Goal: Information Seeking & Learning: Check status

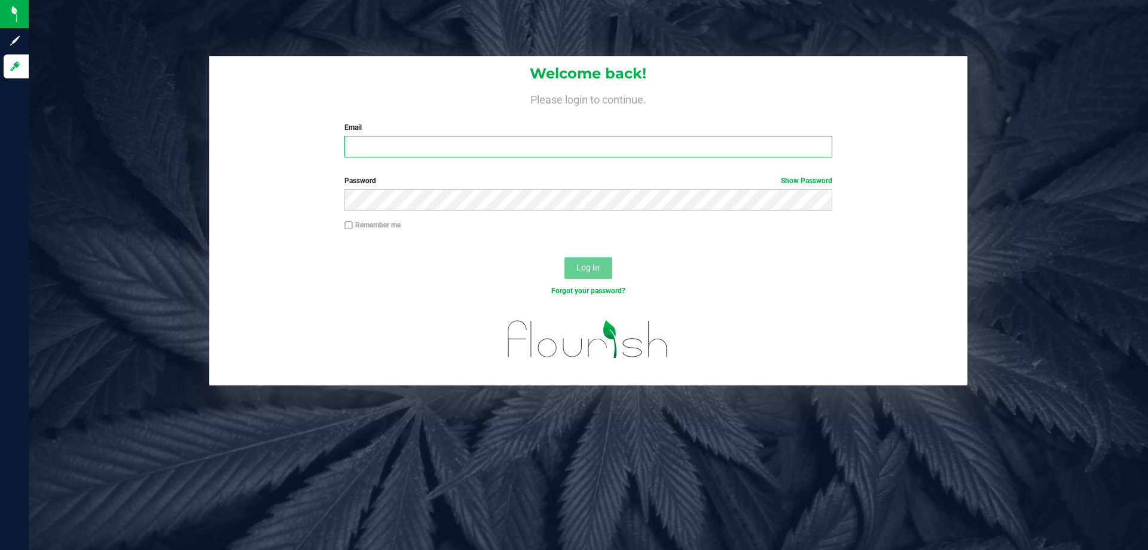
drag, startPoint x: 433, startPoint y: 151, endPoint x: 623, endPoint y: 176, distance: 191.2
click at [432, 151] on input "Email" at bounding box center [589, 147] width 488 height 22
type input "[EMAIL_ADDRESS][DOMAIN_NAME]"
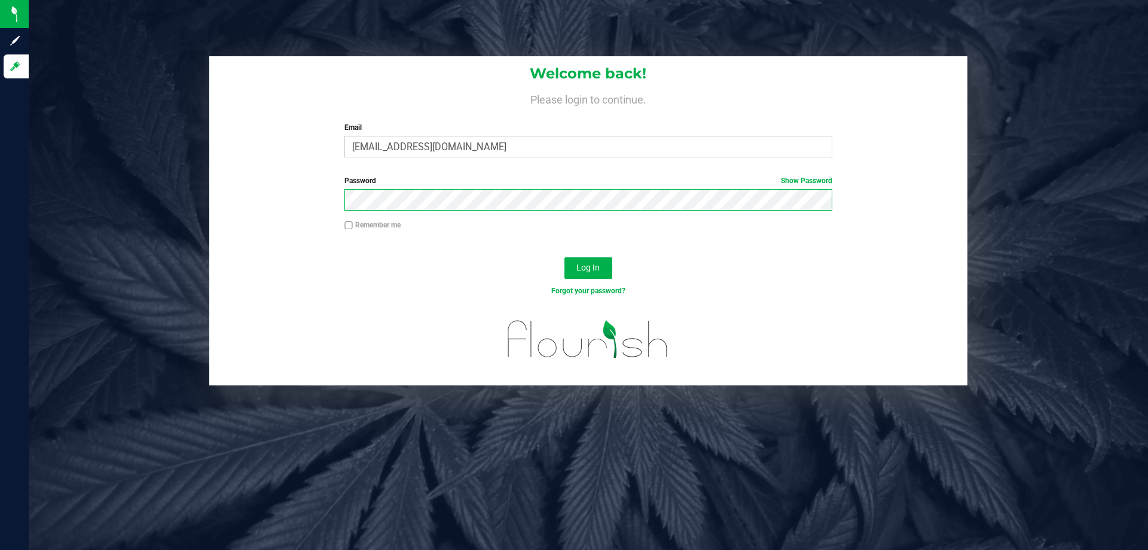
click at [565, 257] on button "Log In" at bounding box center [589, 268] width 48 height 22
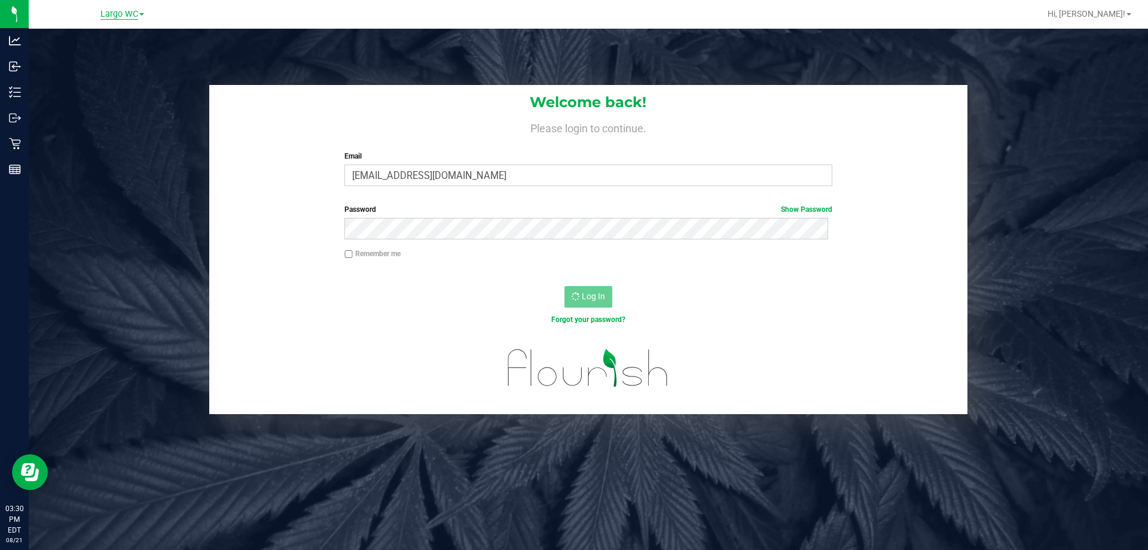
click at [125, 14] on span "Largo WC" at bounding box center [119, 14] width 38 height 11
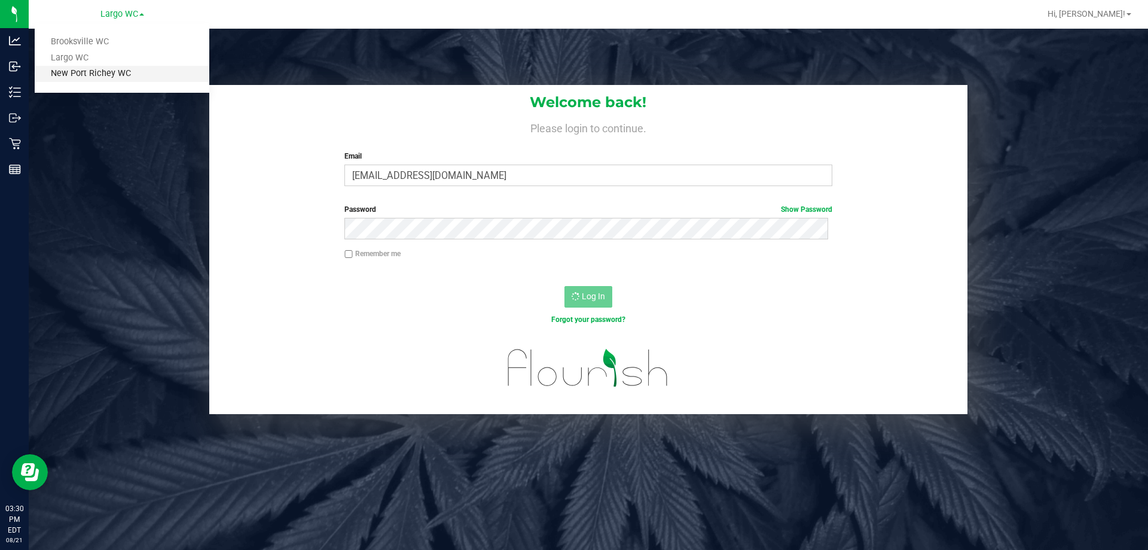
click at [84, 71] on link "New Port Richey WC" at bounding box center [122, 74] width 175 height 16
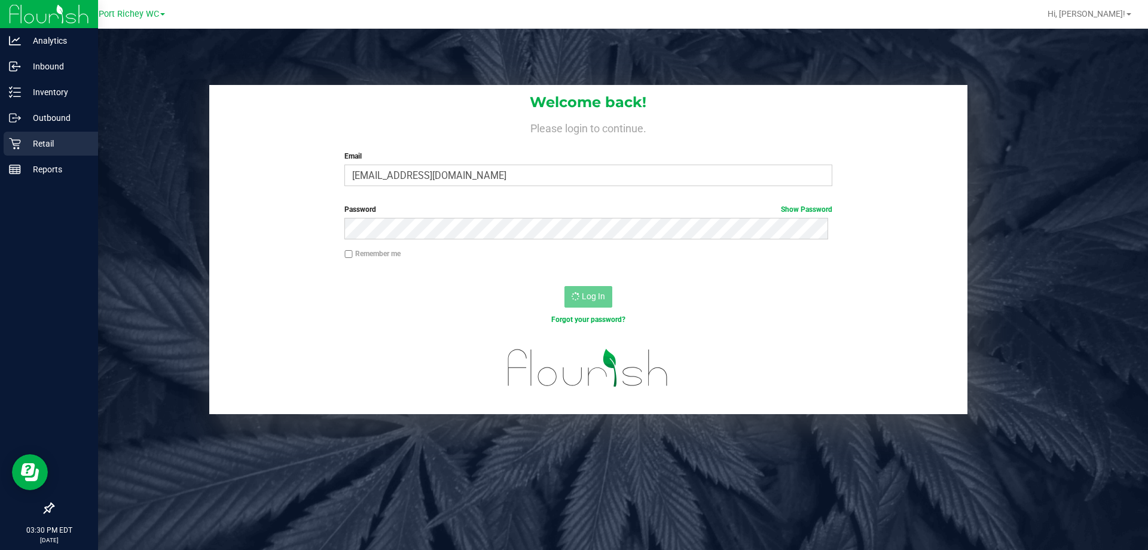
click at [11, 135] on div "Retail" at bounding box center [51, 144] width 95 height 24
click at [44, 147] on p "Retail" at bounding box center [57, 143] width 72 height 14
click at [49, 143] on p "Retail" at bounding box center [57, 143] width 72 height 14
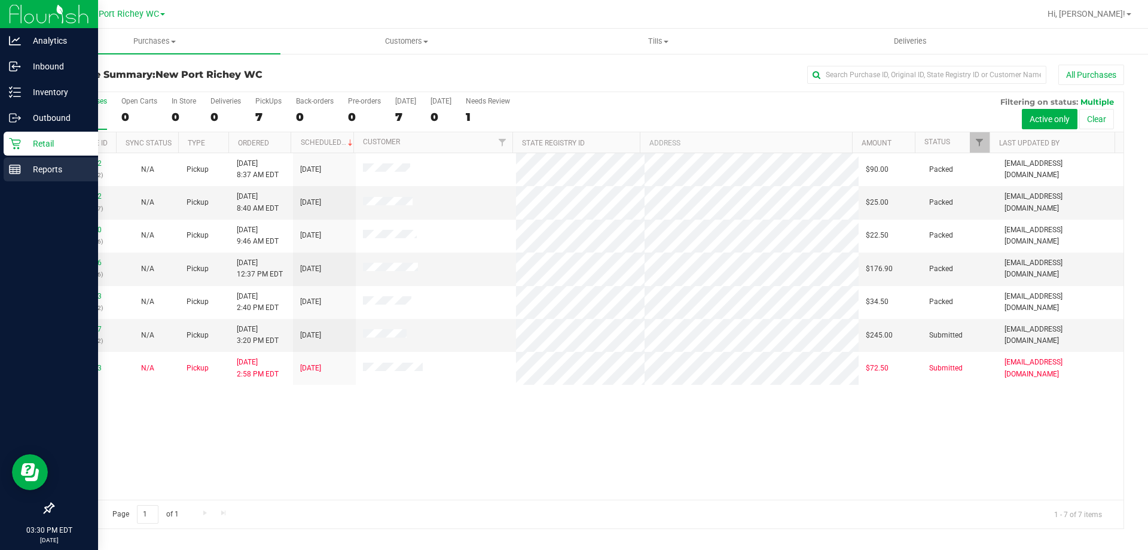
click at [26, 171] on p "Reports" at bounding box center [57, 169] width 72 height 14
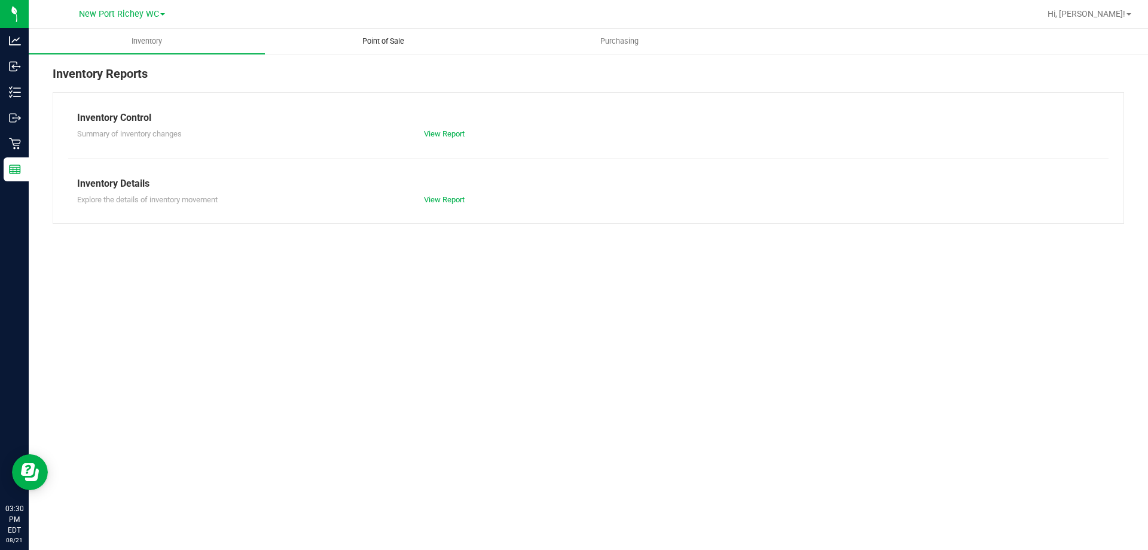
click at [385, 41] on span "Point of Sale" at bounding box center [383, 41] width 74 height 11
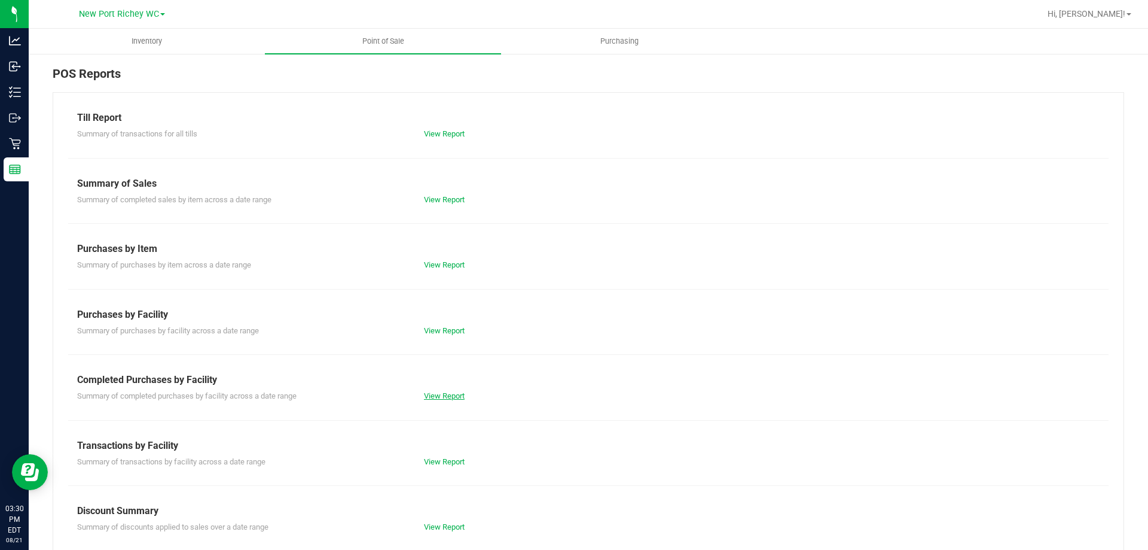
click at [443, 397] on link "View Report" at bounding box center [444, 395] width 41 height 9
